Goal: Transaction & Acquisition: Purchase product/service

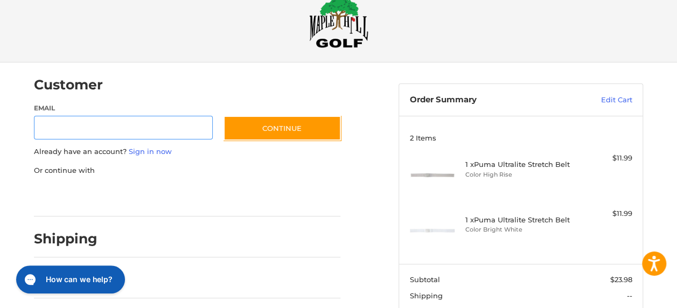
scroll to position [25, 0]
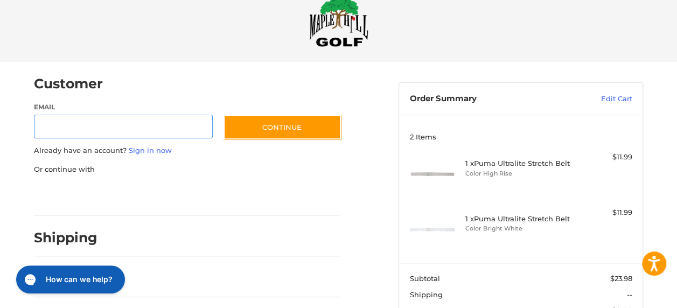
click at [145, 130] on input "Email" at bounding box center [123, 127] width 179 height 24
type input "**********"
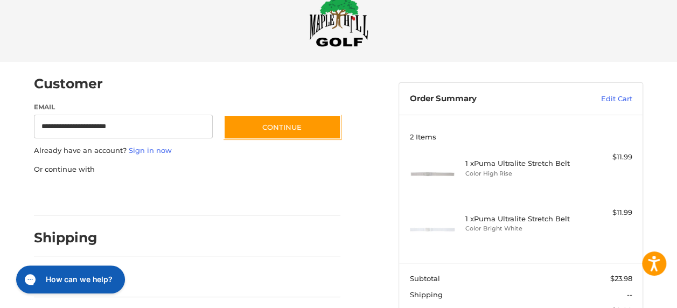
click at [487, 48] on div "Checkout" at bounding box center [339, 18] width 646 height 86
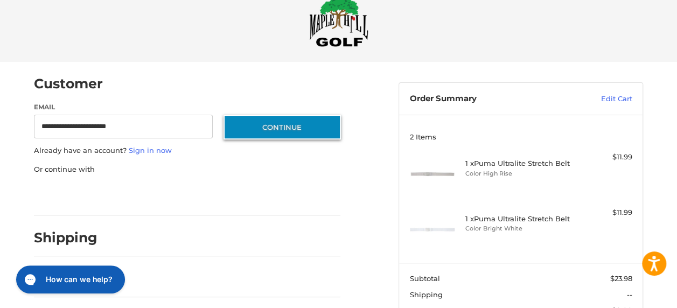
click at [299, 126] on button "Continue" at bounding box center [281, 127] width 117 height 25
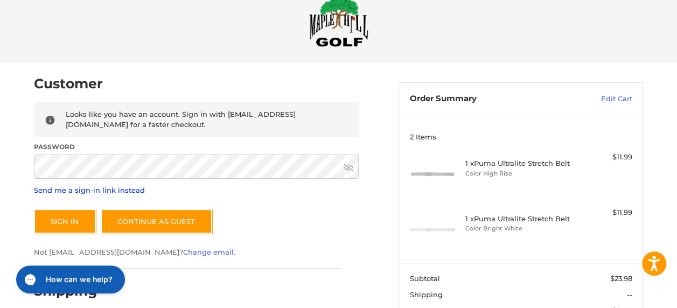
click at [124, 187] on link "Send me a sign-in link instead" at bounding box center [89, 190] width 111 height 9
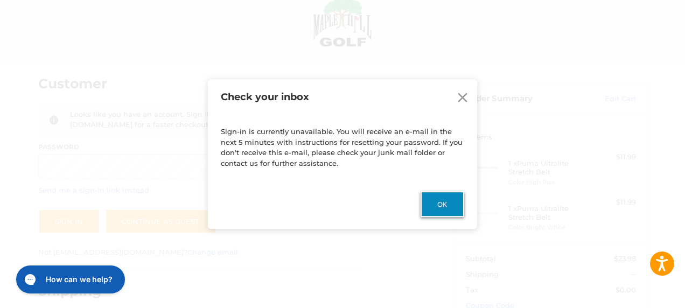
click at [440, 200] on button "Ok" at bounding box center [442, 204] width 44 height 26
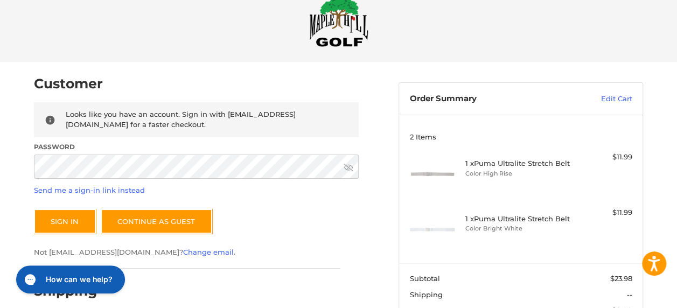
click at [27, 116] on div "Customer Returning Customer Looks like you have an account. Sign in with [EMAIL…" at bounding box center [208, 225] width 364 height 329
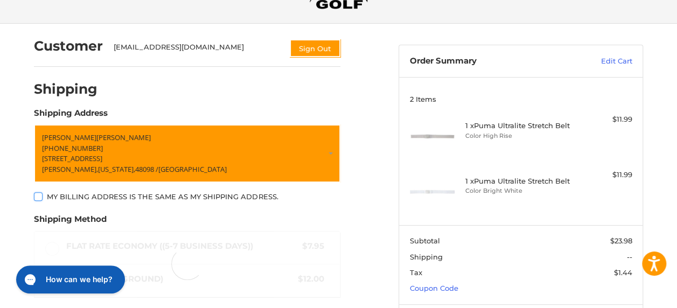
scroll to position [68, 0]
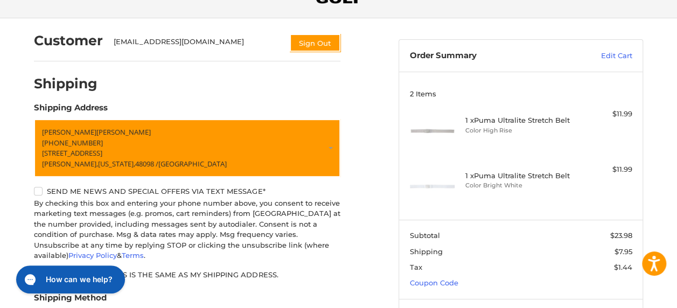
click at [373, 182] on ol "Customer foleykevin@sbcglobal.net Sign Out Shipping POWERED BY We’ve got you co…" at bounding box center [208, 263] width 348 height 490
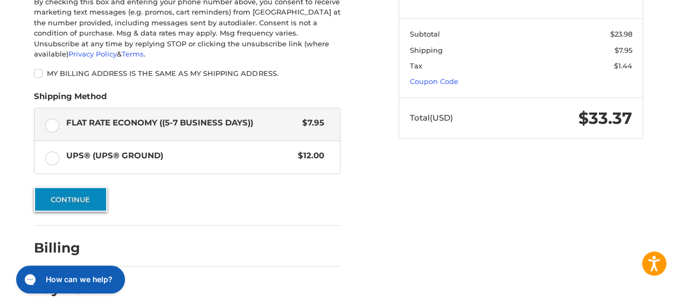
scroll to position [269, 0]
click at [65, 199] on button "Continue" at bounding box center [70, 199] width 73 height 25
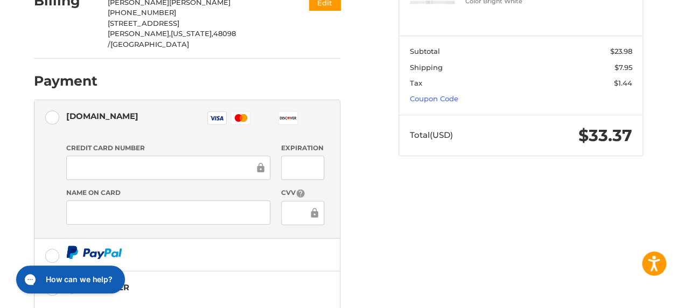
scroll to position [285, 0]
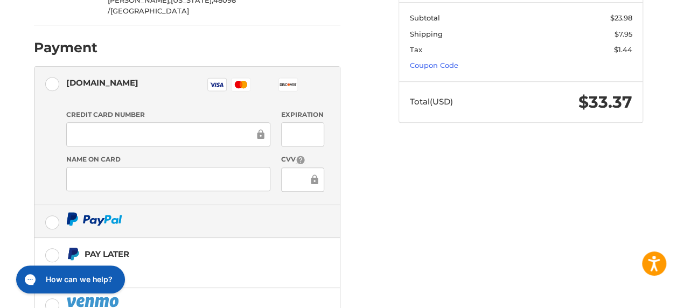
click at [53, 205] on label at bounding box center [186, 221] width 305 height 32
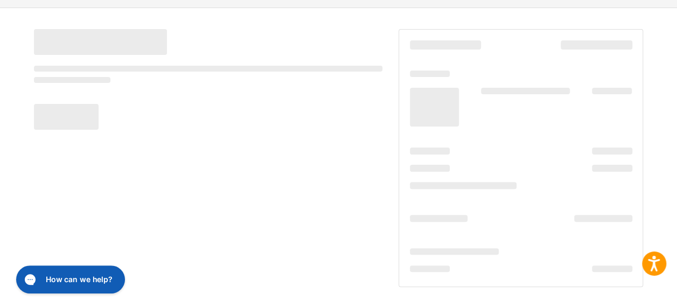
scroll to position [78, 0]
